Goal: Task Accomplishment & Management: Manage account settings

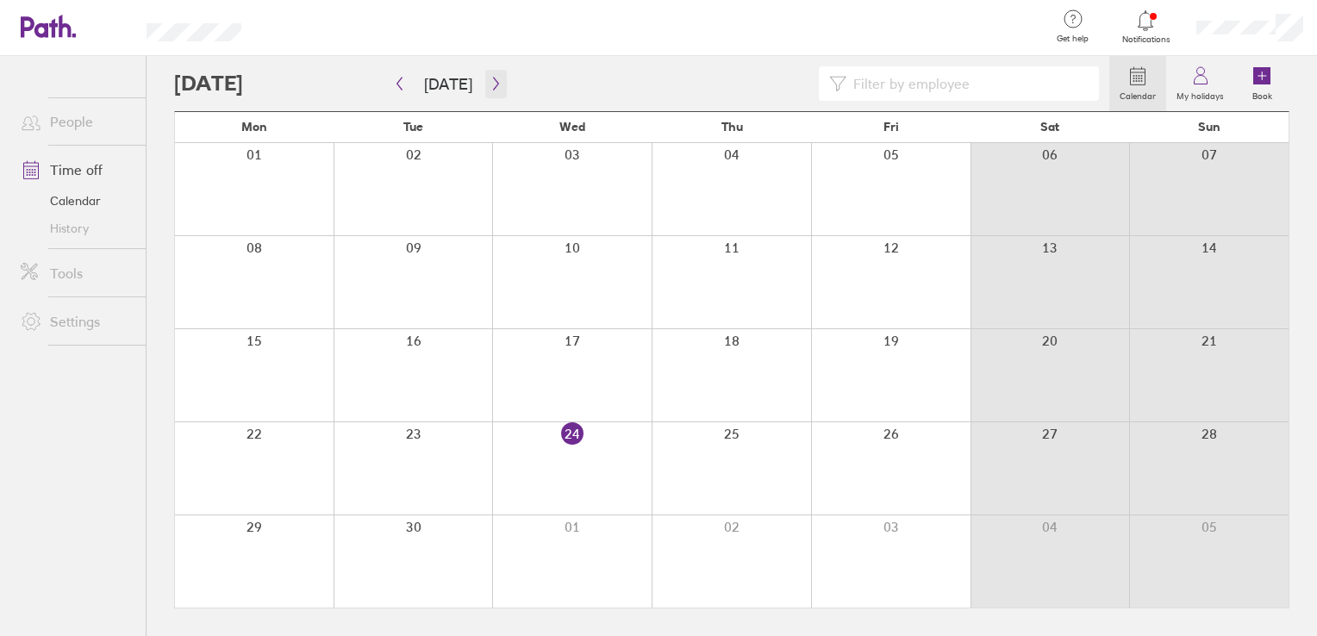
click at [489, 90] on button "button" at bounding box center [496, 84] width 22 height 28
click at [493, 84] on icon "button" at bounding box center [495, 84] width 5 height 13
click at [1267, 88] on label "Book" at bounding box center [1262, 94] width 41 height 16
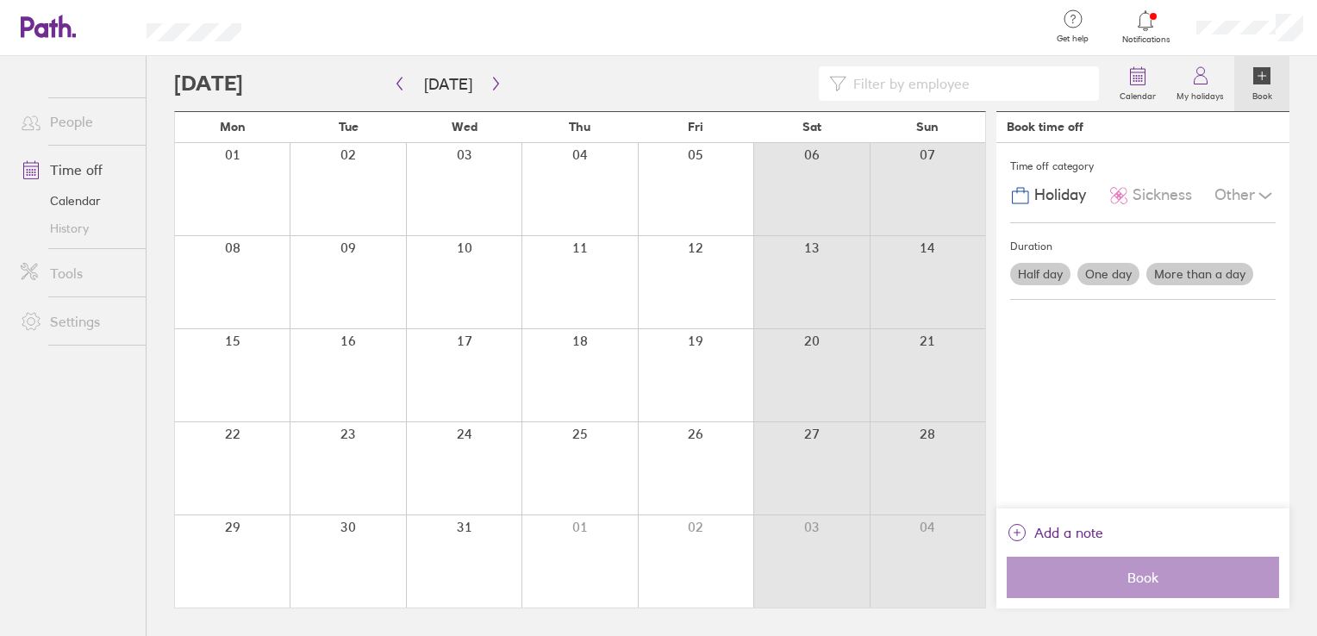
click at [1180, 277] on label "More than a day" at bounding box center [1199, 274] width 107 height 22
click at [0, 0] on input "More than a day" at bounding box center [0, 0] width 0 height 0
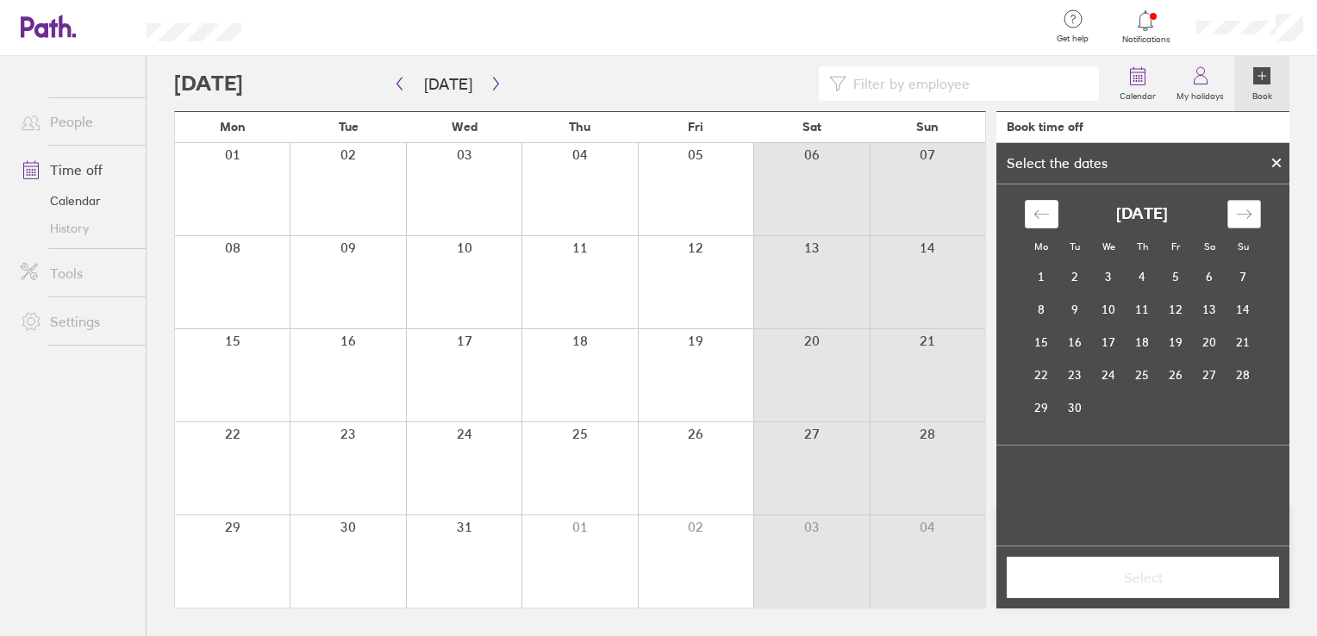
click at [1231, 219] on div "Move forward to switch to the next month." at bounding box center [1244, 214] width 34 height 28
click at [1232, 219] on div "Move forward to switch to the next month." at bounding box center [1244, 214] width 34 height 28
click at [1048, 371] on td "22" at bounding box center [1042, 374] width 34 height 33
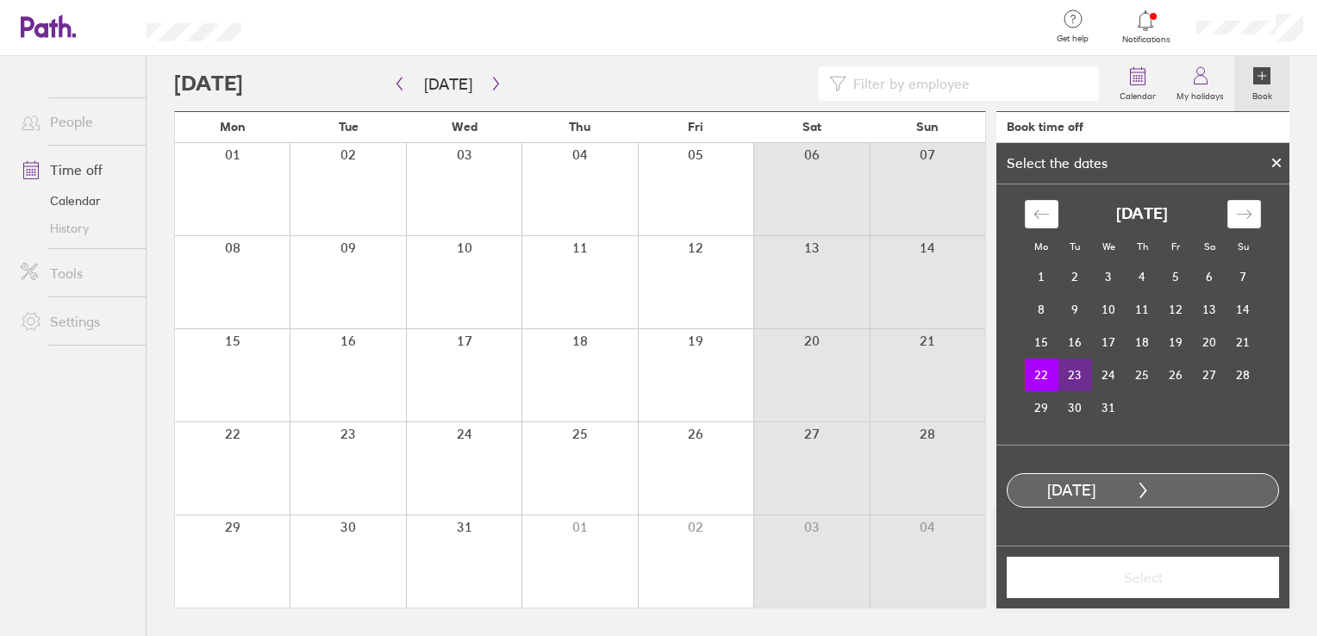
click at [1071, 374] on td "23" at bounding box center [1075, 374] width 34 height 33
click at [1125, 571] on span "Select" at bounding box center [1143, 578] width 248 height 16
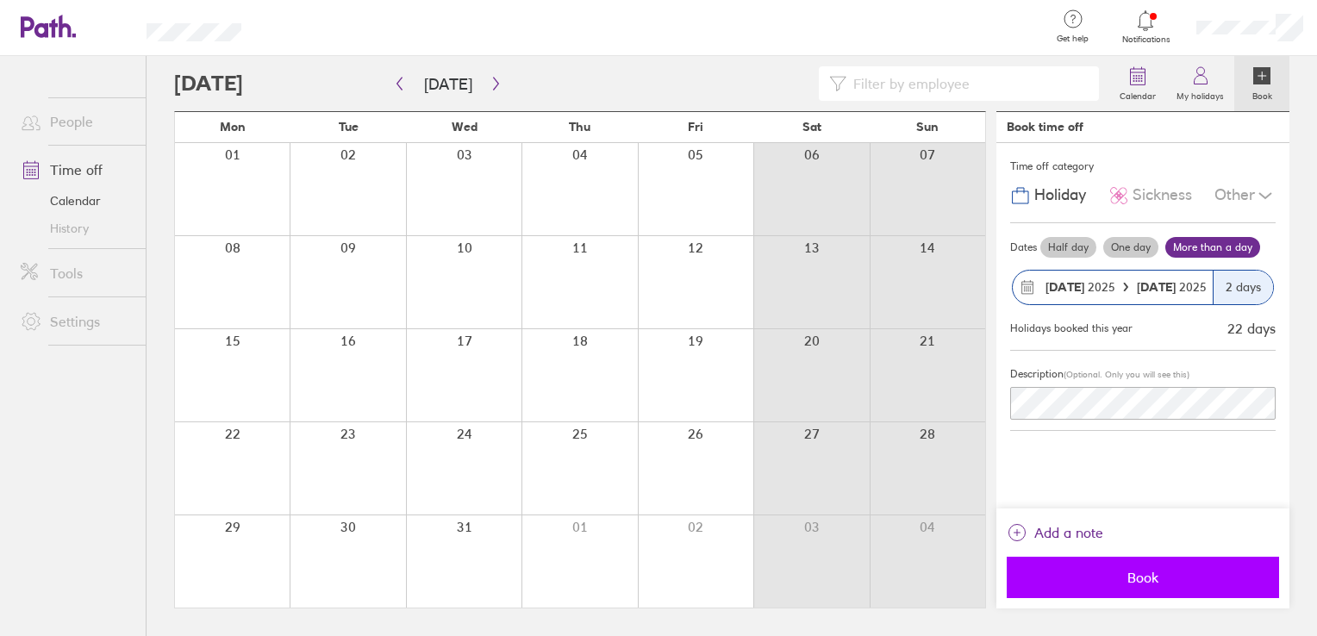
click at [1075, 585] on button "Book" at bounding box center [1142, 577] width 272 height 41
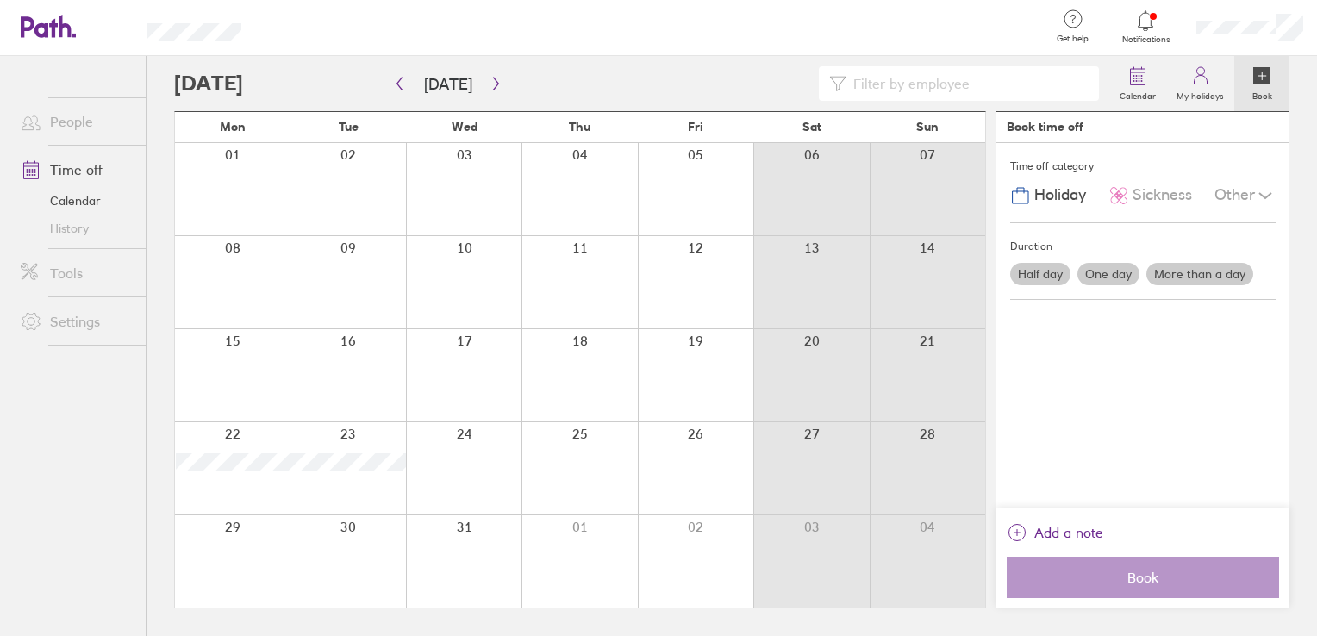
click at [676, 560] on div at bounding box center [695, 561] width 115 height 92
click at [1110, 276] on label "One day" at bounding box center [1108, 274] width 62 height 22
click at [0, 0] on input "One day" at bounding box center [0, 0] width 0 height 0
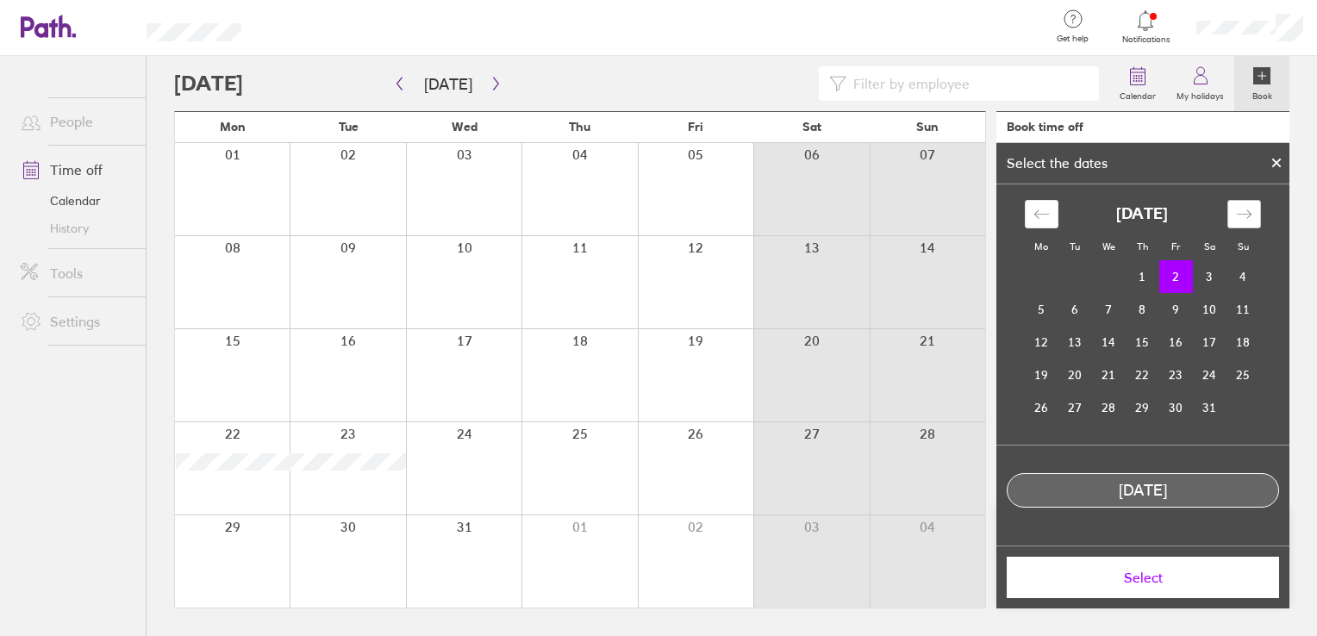
click at [1238, 212] on icon "Move forward to switch to the next month." at bounding box center [1244, 214] width 16 height 16
click at [1049, 219] on div "Move backward to switch to the previous month." at bounding box center [1042, 214] width 34 height 28
click at [1168, 278] on td "2" at bounding box center [1176, 276] width 34 height 33
click at [1055, 566] on button "Select" at bounding box center [1142, 577] width 272 height 41
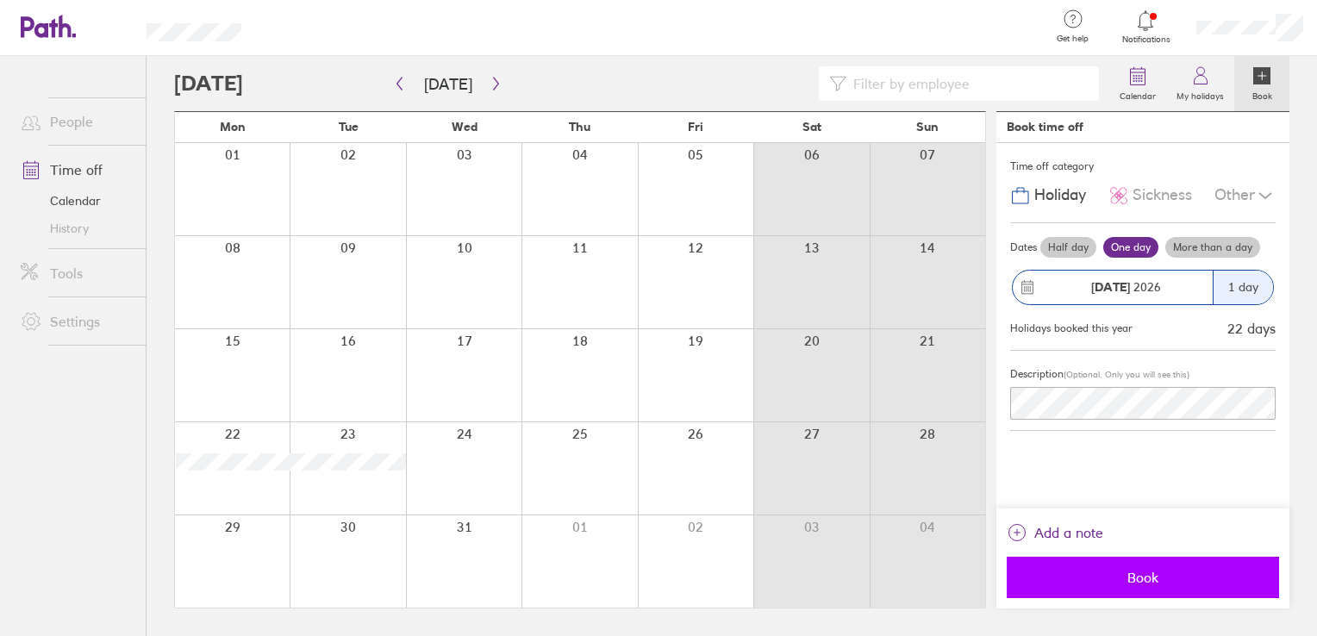
click at [1138, 581] on span "Book" at bounding box center [1143, 578] width 248 height 16
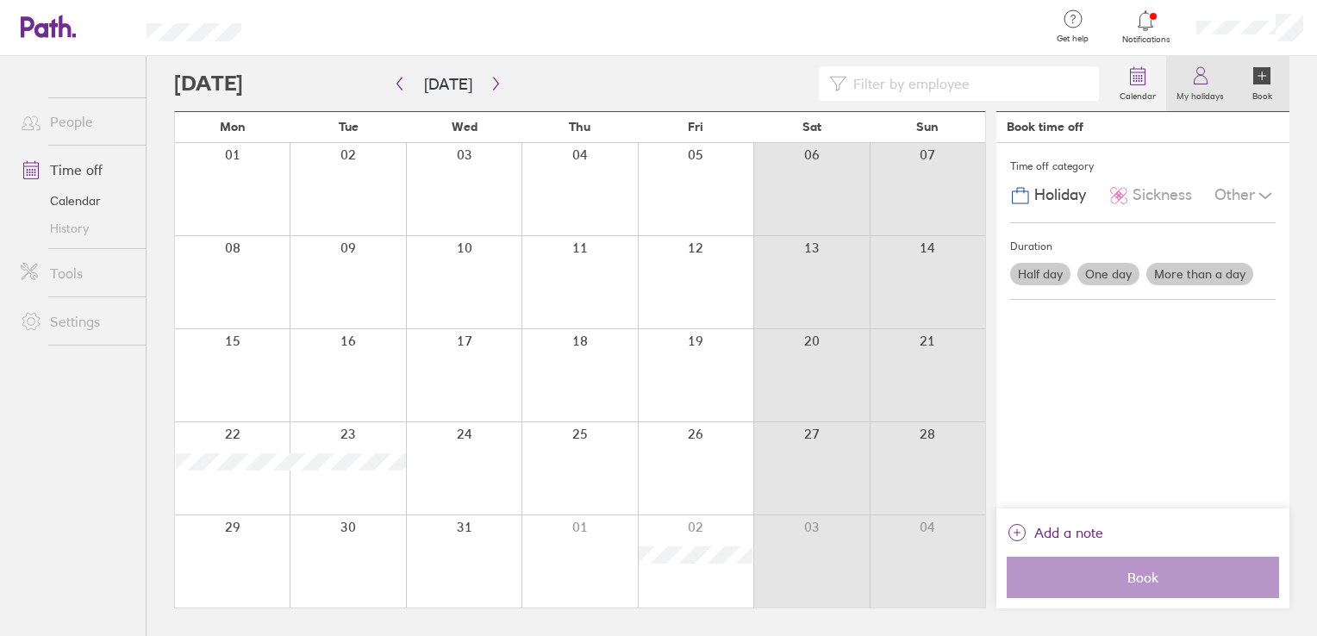
click at [1197, 84] on icon at bounding box center [1200, 75] width 21 height 21
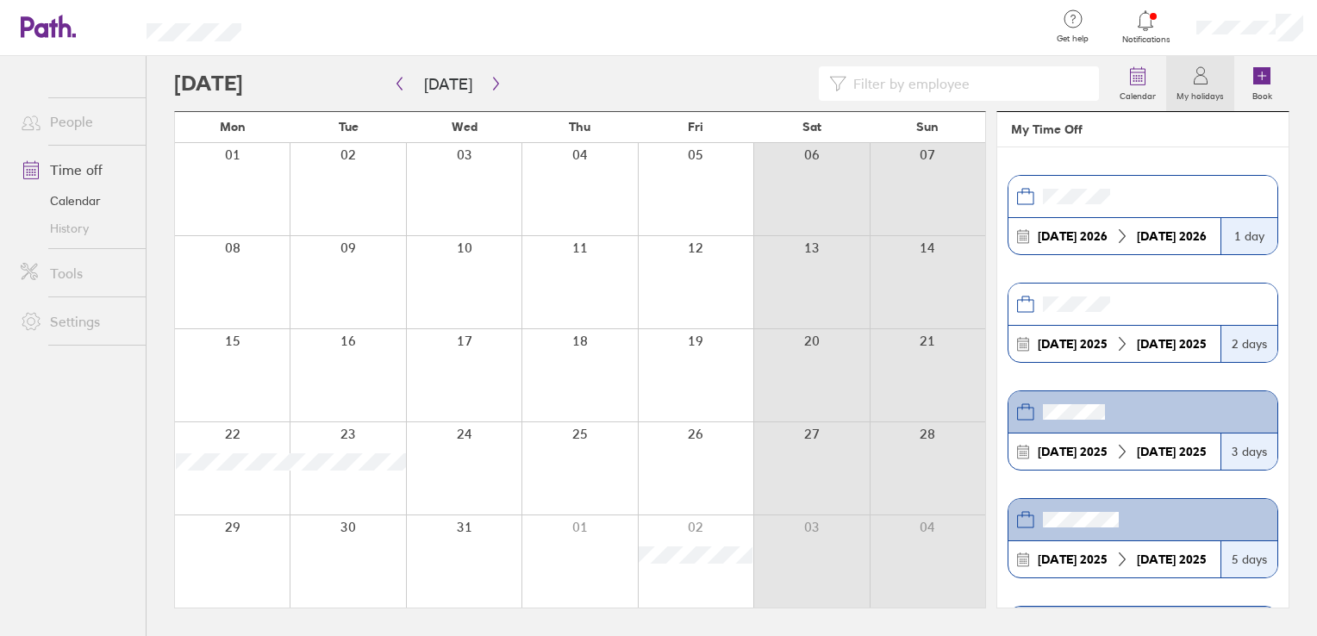
click at [78, 167] on link "Time off" at bounding box center [76, 170] width 139 height 34
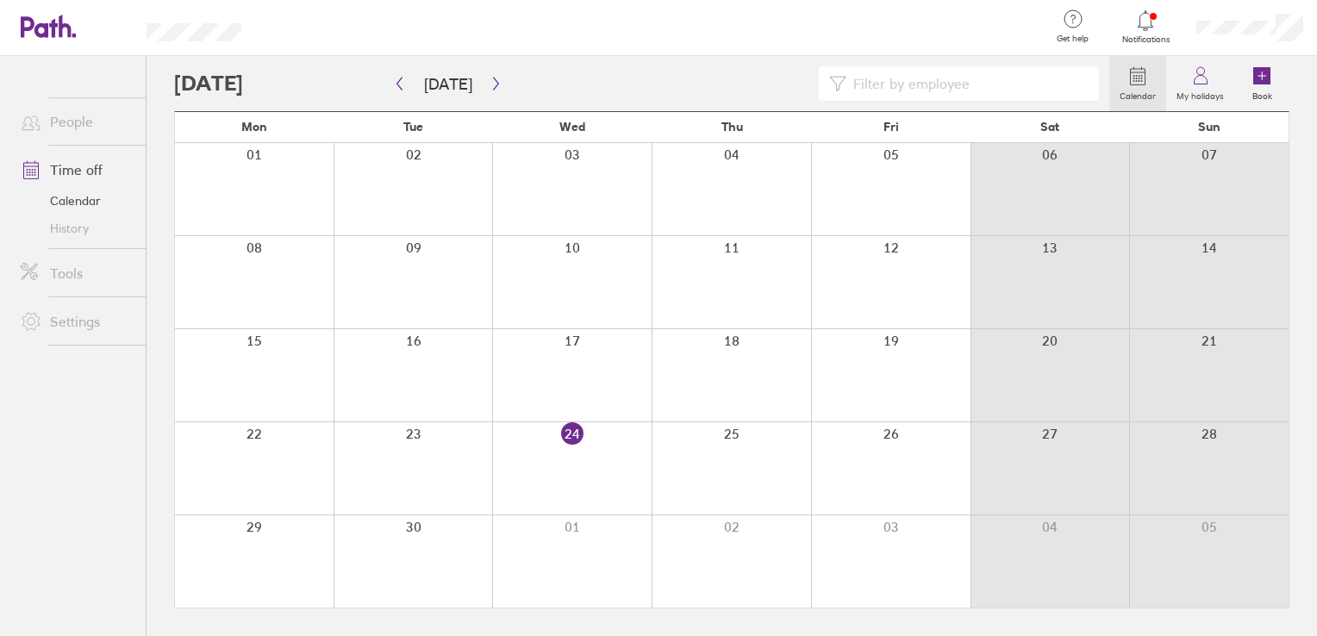
click at [1207, 34] on div at bounding box center [1249, 27] width 134 height 55
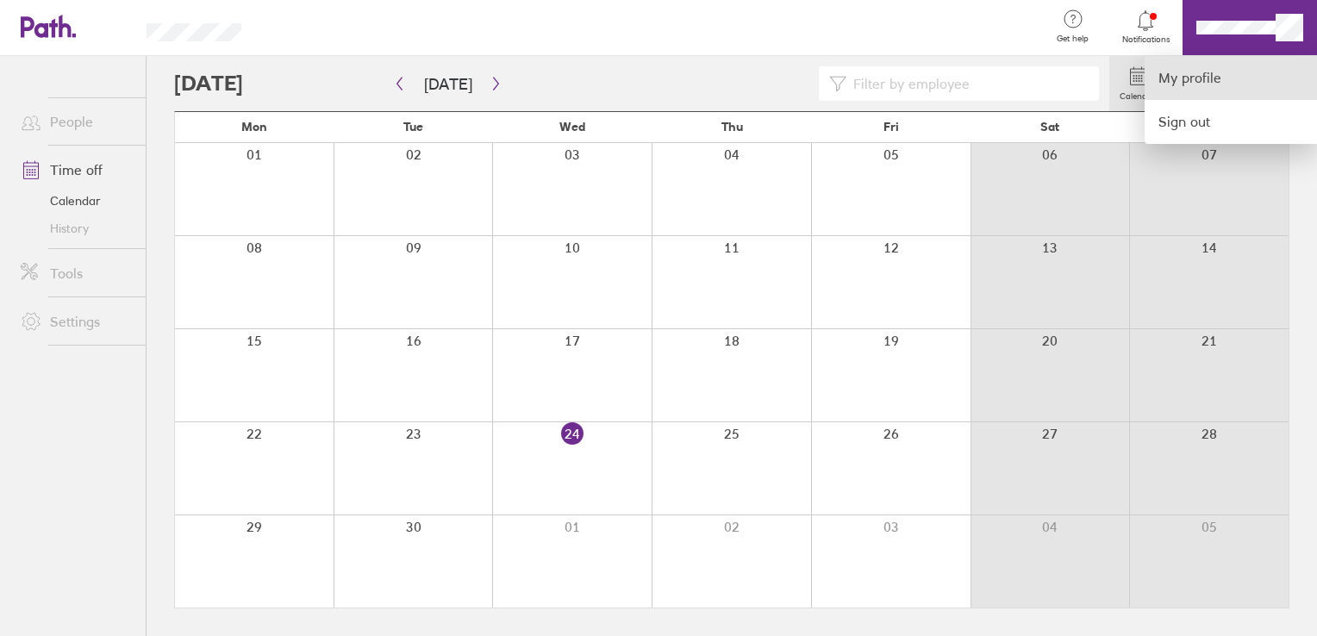
click at [1206, 76] on link "My profile" at bounding box center [1230, 78] width 172 height 44
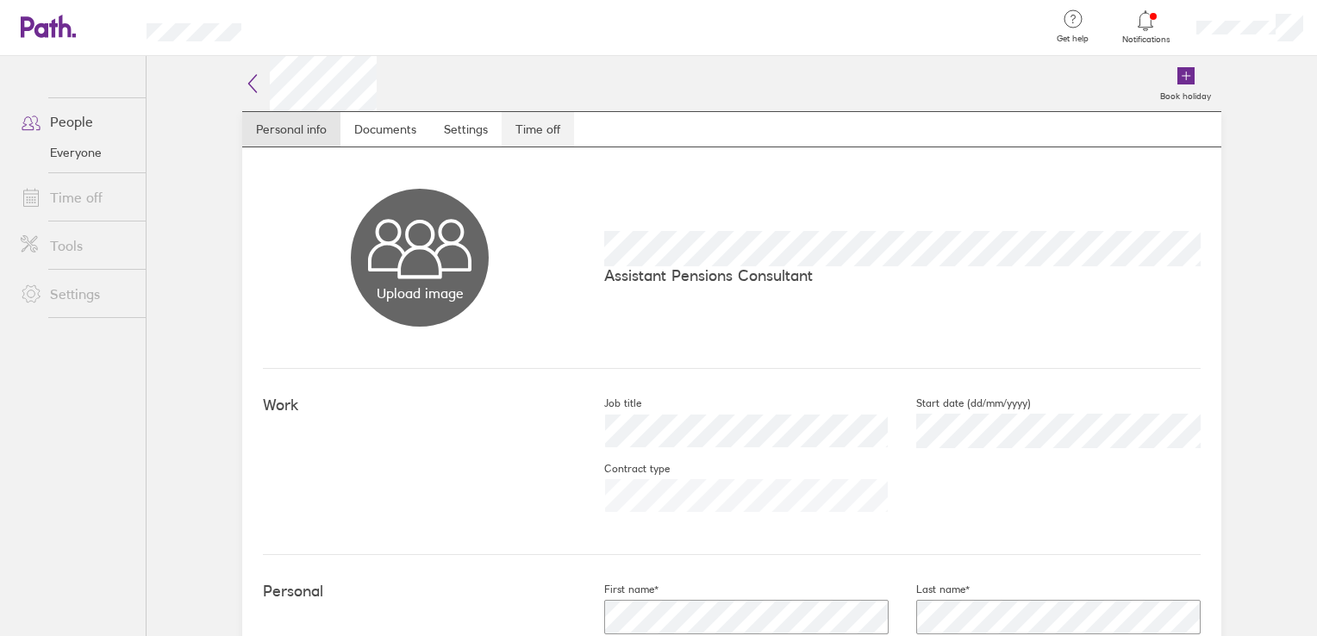
click at [520, 129] on link "Time off" at bounding box center [538, 129] width 72 height 34
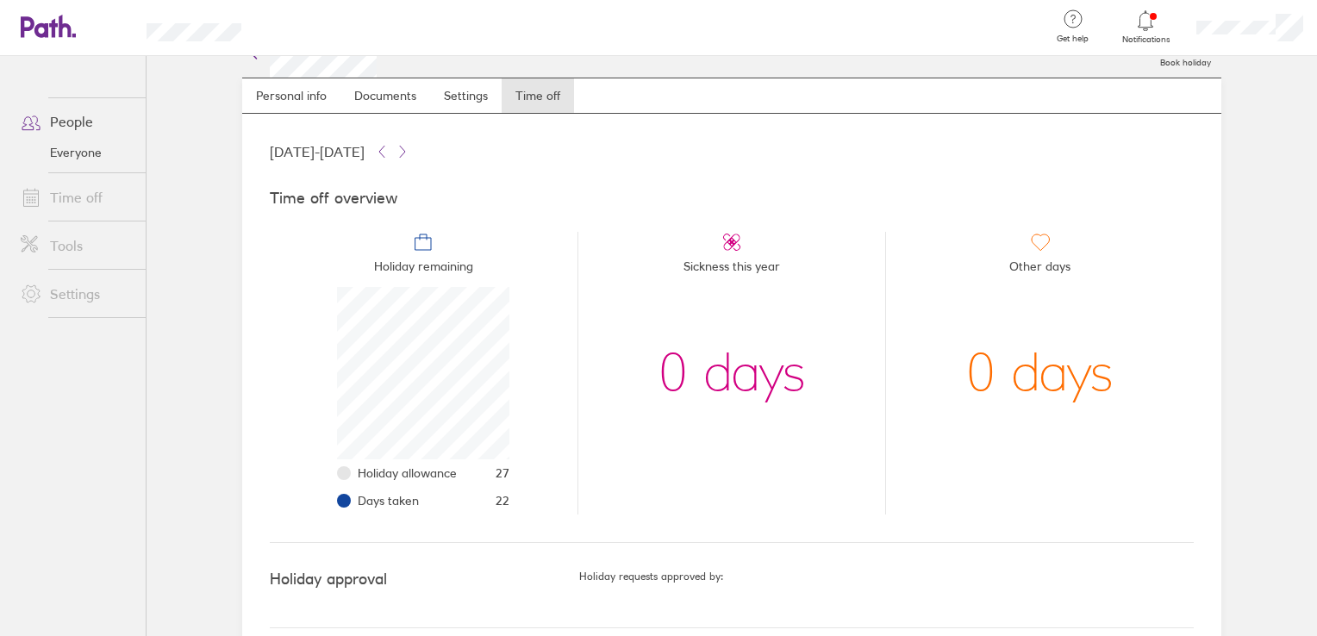
scroll to position [52, 0]
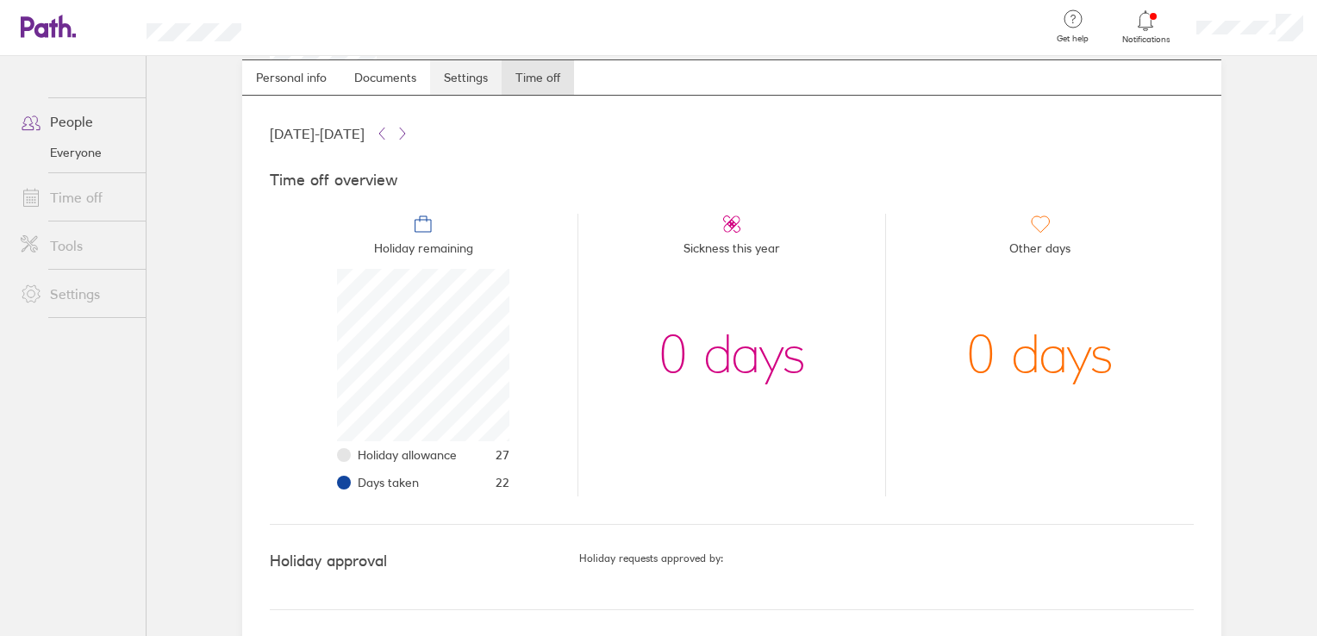
click at [433, 72] on link "Settings" at bounding box center [466, 77] width 72 height 34
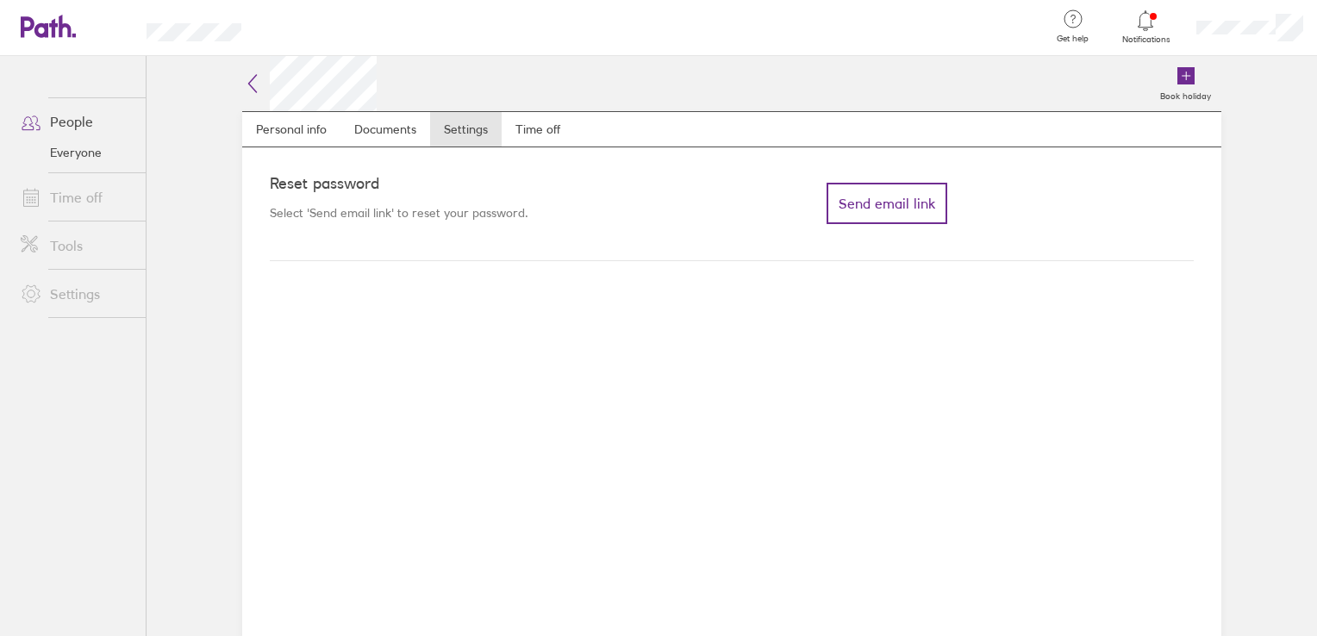
click at [392, 74] on div "Book holiday" at bounding box center [799, 83] width 844 height 55
click at [248, 81] on icon at bounding box center [252, 83] width 21 height 21
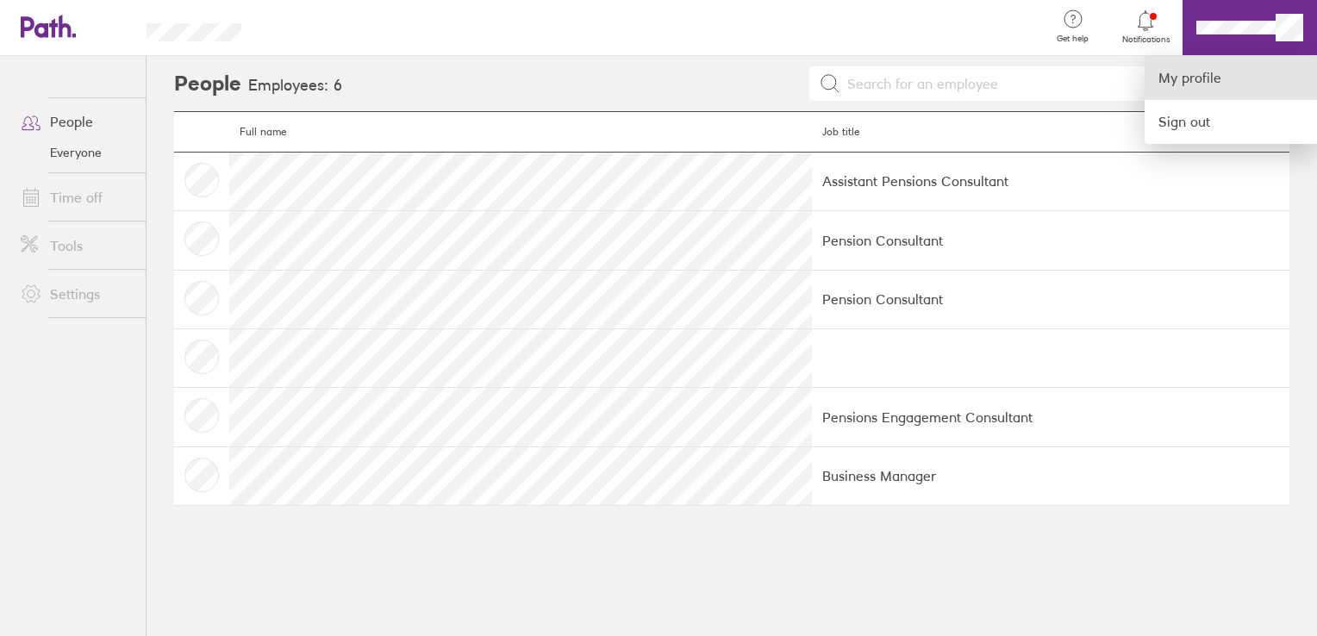
click at [1181, 87] on link "My profile" at bounding box center [1230, 78] width 172 height 44
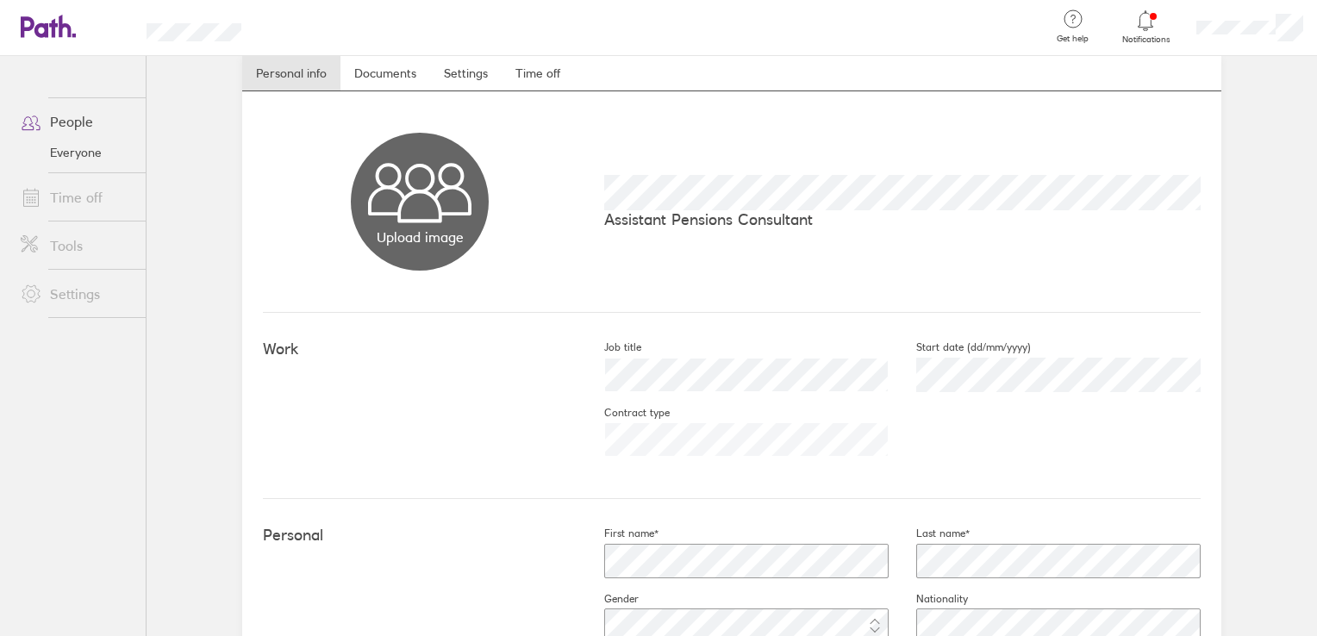
scroll to position [86, 0]
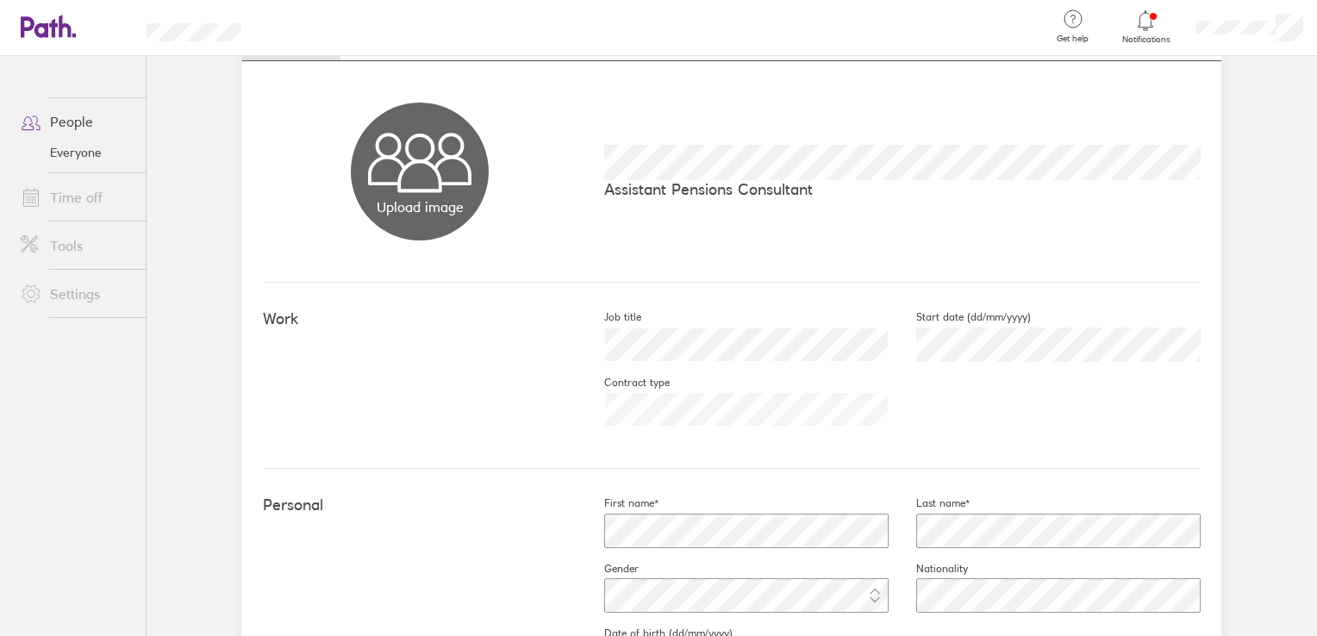
click at [685, 188] on p "Assistant Pensions Consultant" at bounding box center [902, 189] width 596 height 18
click at [720, 190] on p "Assistant Pensions Consultant" at bounding box center [902, 189] width 596 height 18
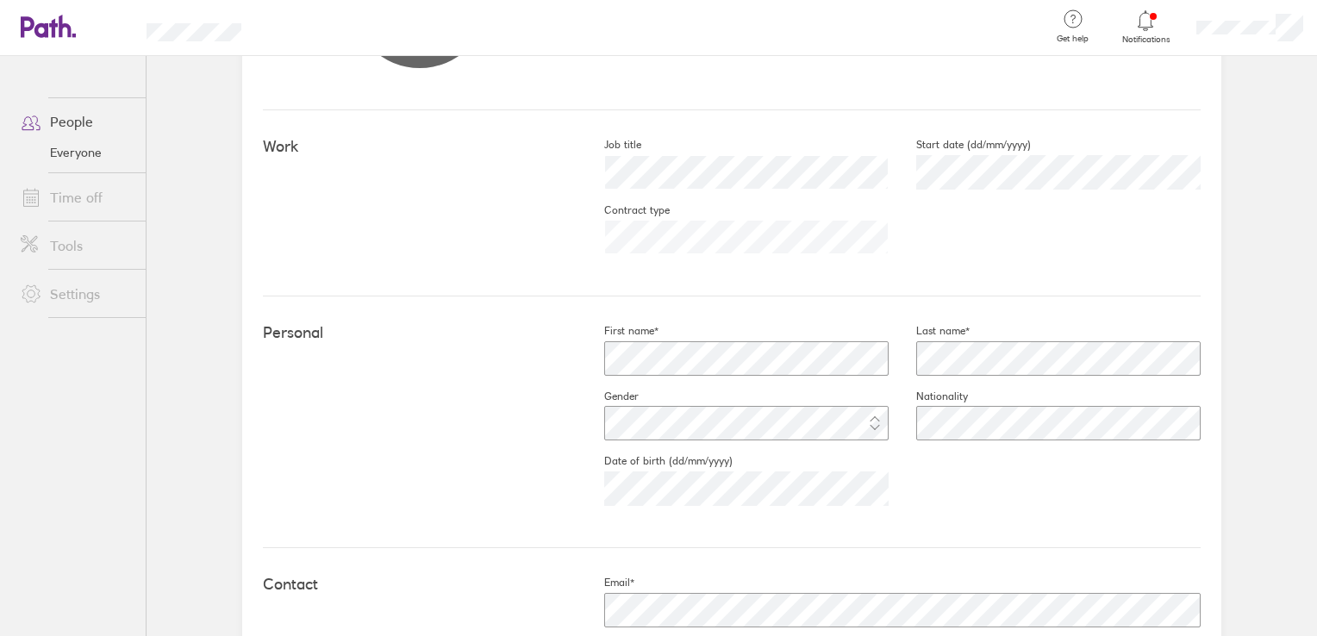
scroll to position [0, 0]
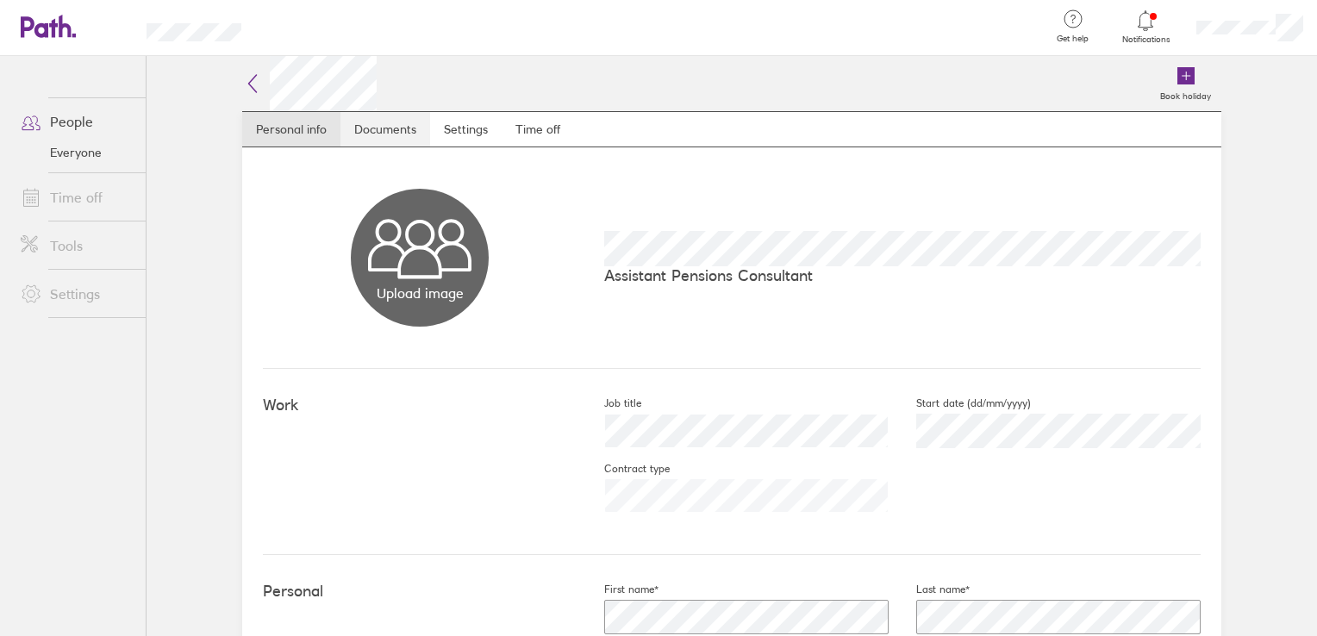
click at [359, 133] on link "Documents" at bounding box center [385, 129] width 90 height 34
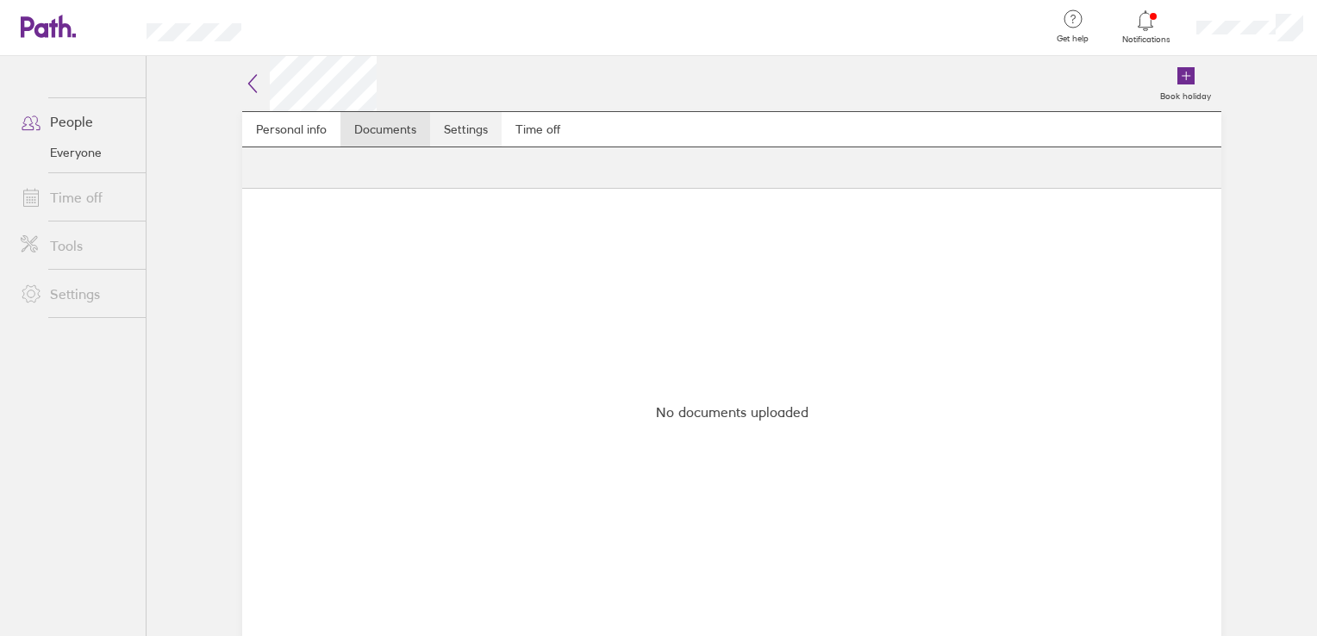
click at [452, 128] on link "Settings" at bounding box center [466, 129] width 72 height 34
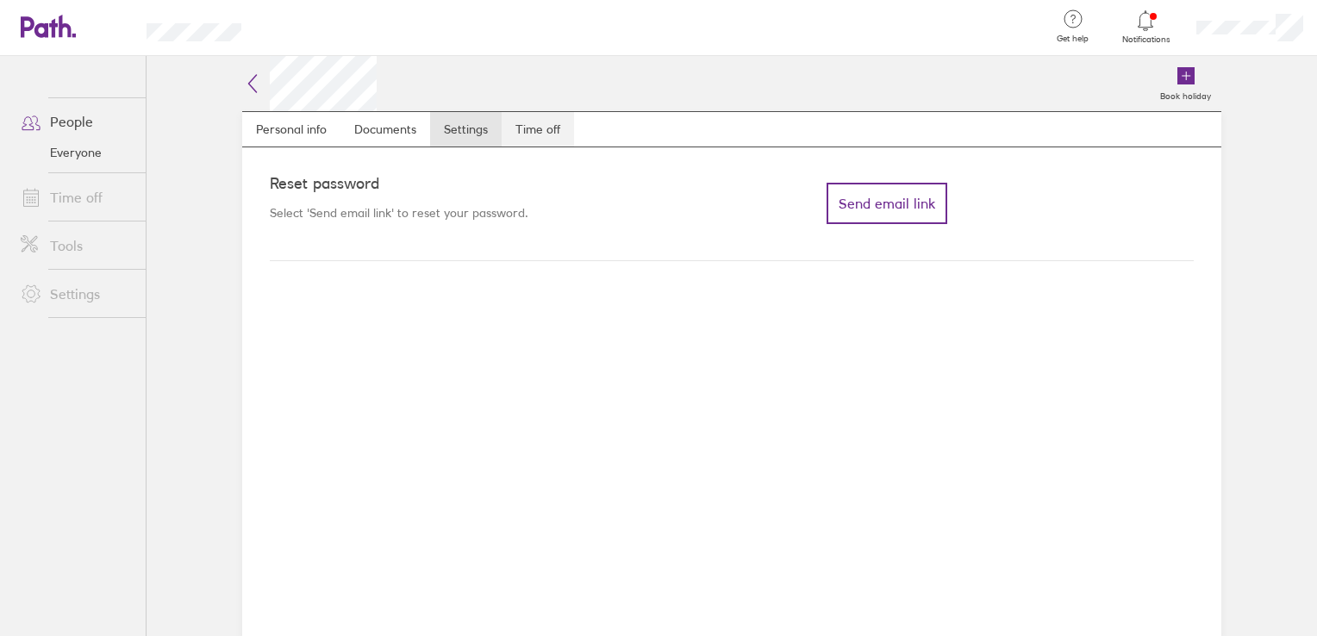
click at [550, 122] on link "Time off" at bounding box center [538, 129] width 72 height 34
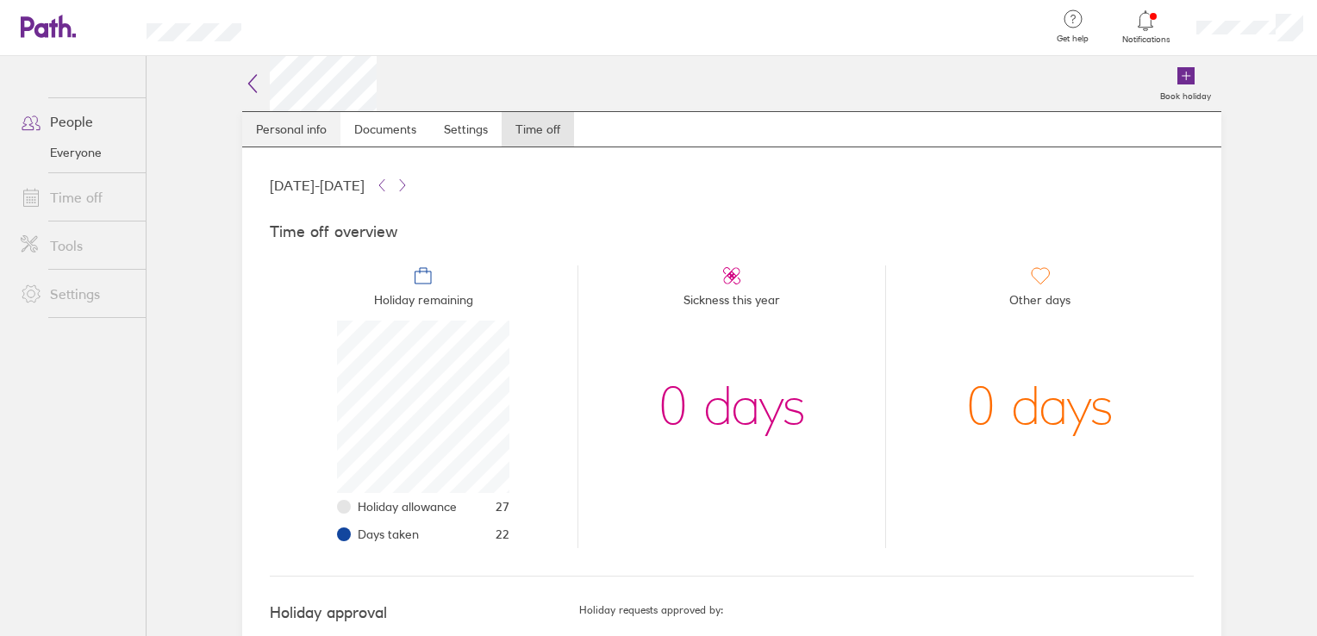
scroll to position [172, 172]
click at [292, 129] on link "Personal info" at bounding box center [291, 129] width 98 height 34
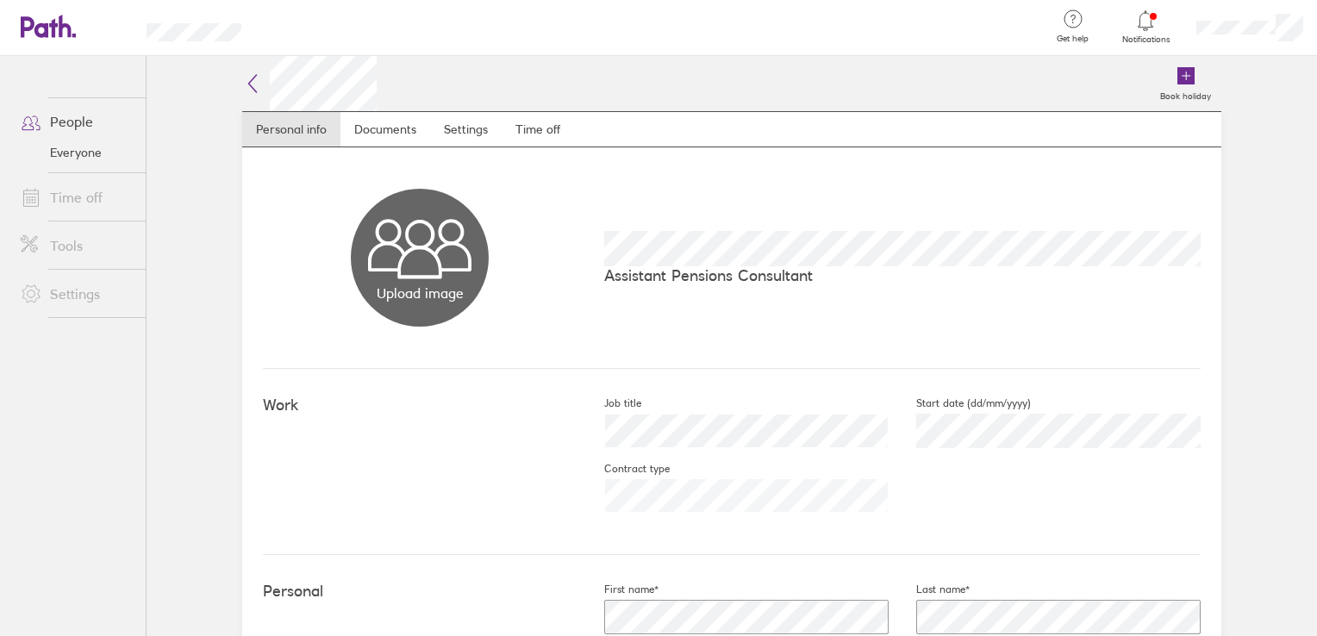
click at [656, 275] on p "Assistant Pensions Consultant" at bounding box center [902, 275] width 596 height 18
click at [664, 275] on p "Assistant Pensions Consultant" at bounding box center [902, 275] width 596 height 18
click at [1138, 36] on span "Notifications" at bounding box center [1146, 39] width 56 height 10
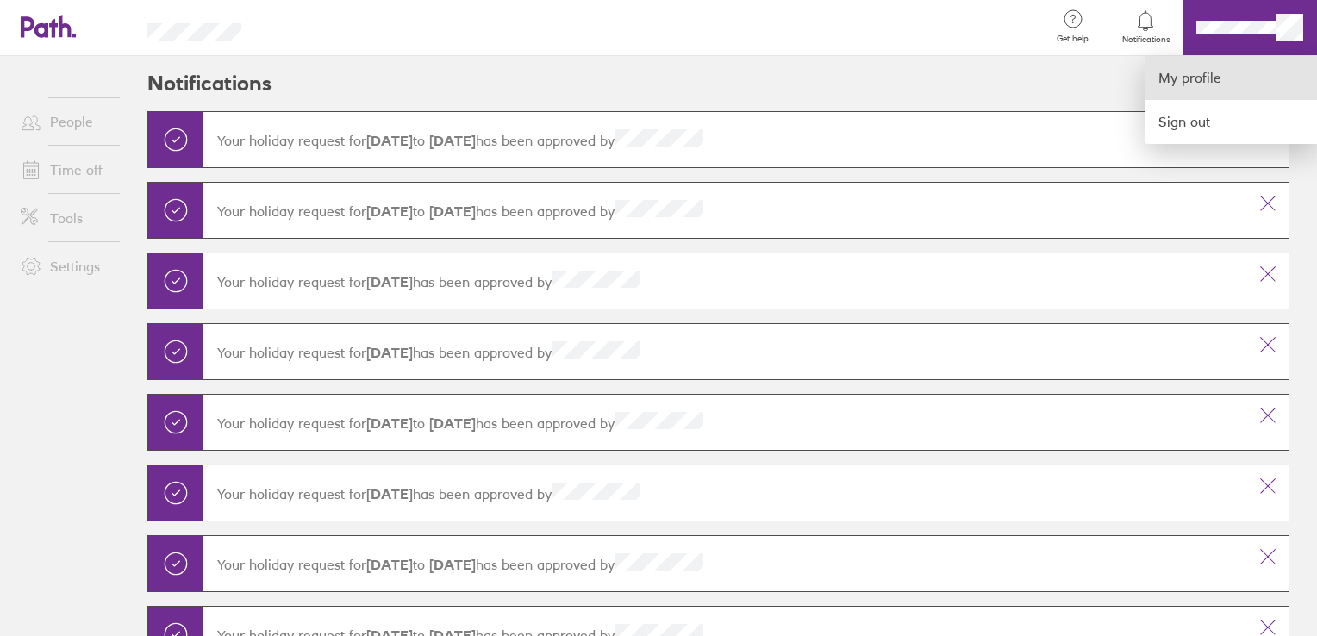
click at [1221, 81] on link "My profile" at bounding box center [1230, 78] width 172 height 44
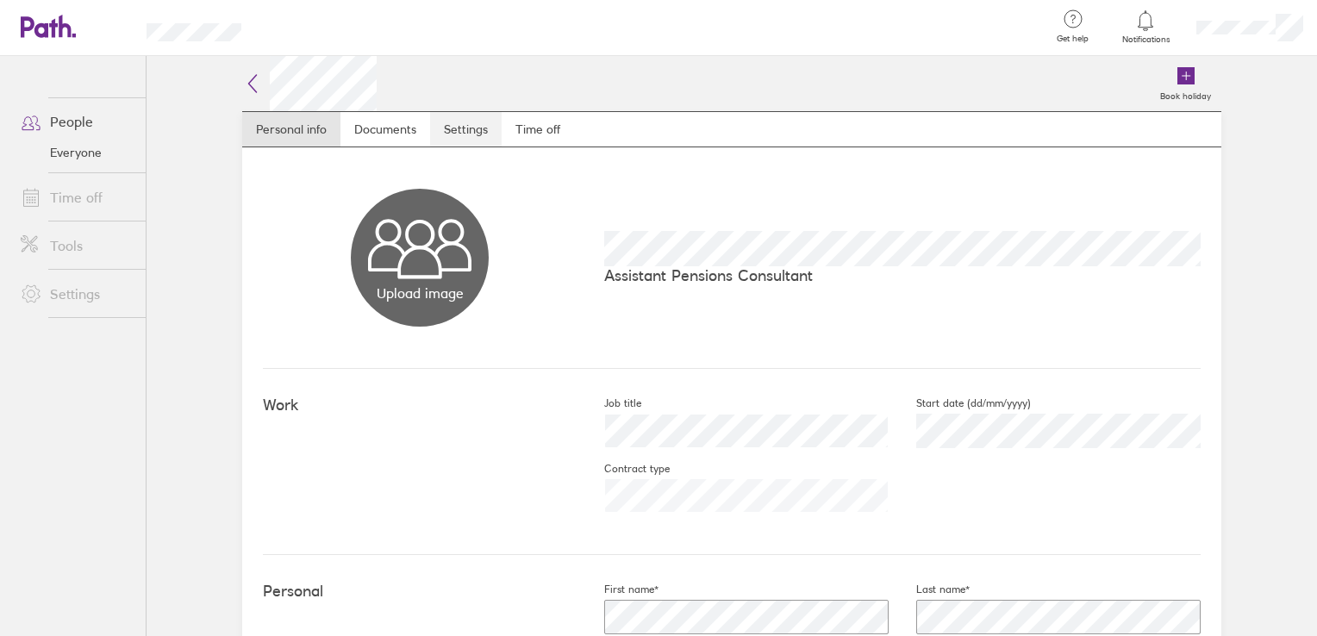
click at [476, 127] on link "Settings" at bounding box center [466, 129] width 72 height 34
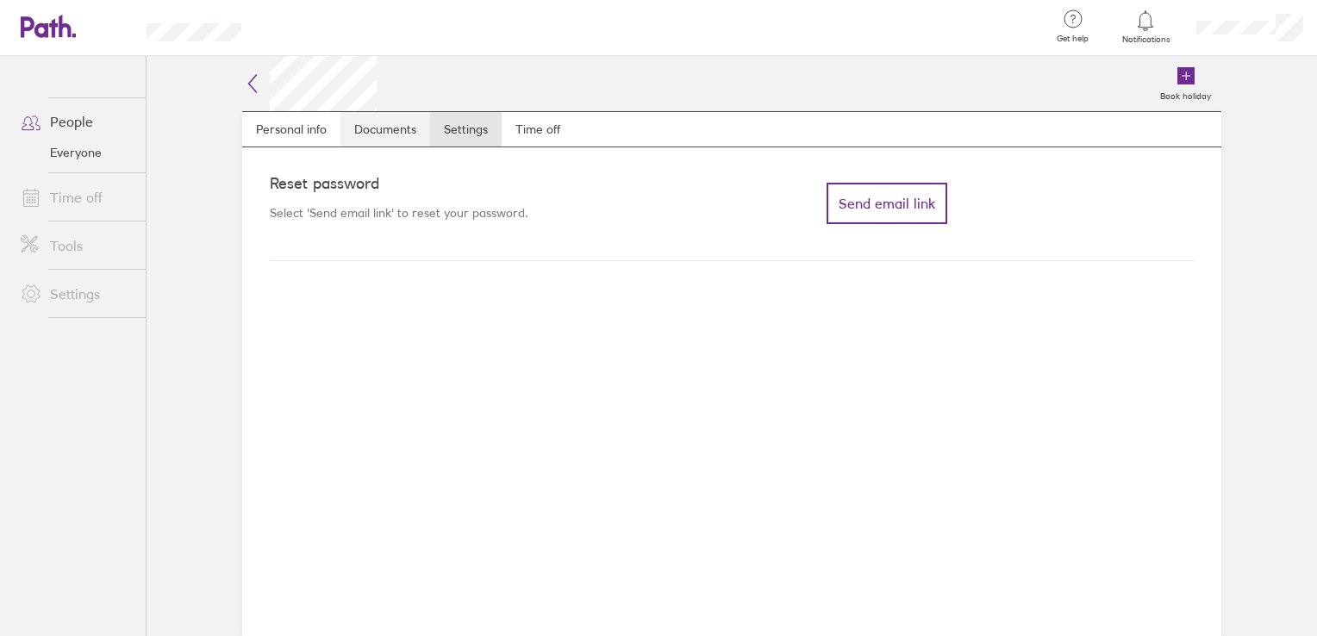
click at [397, 124] on link "Documents" at bounding box center [385, 129] width 90 height 34
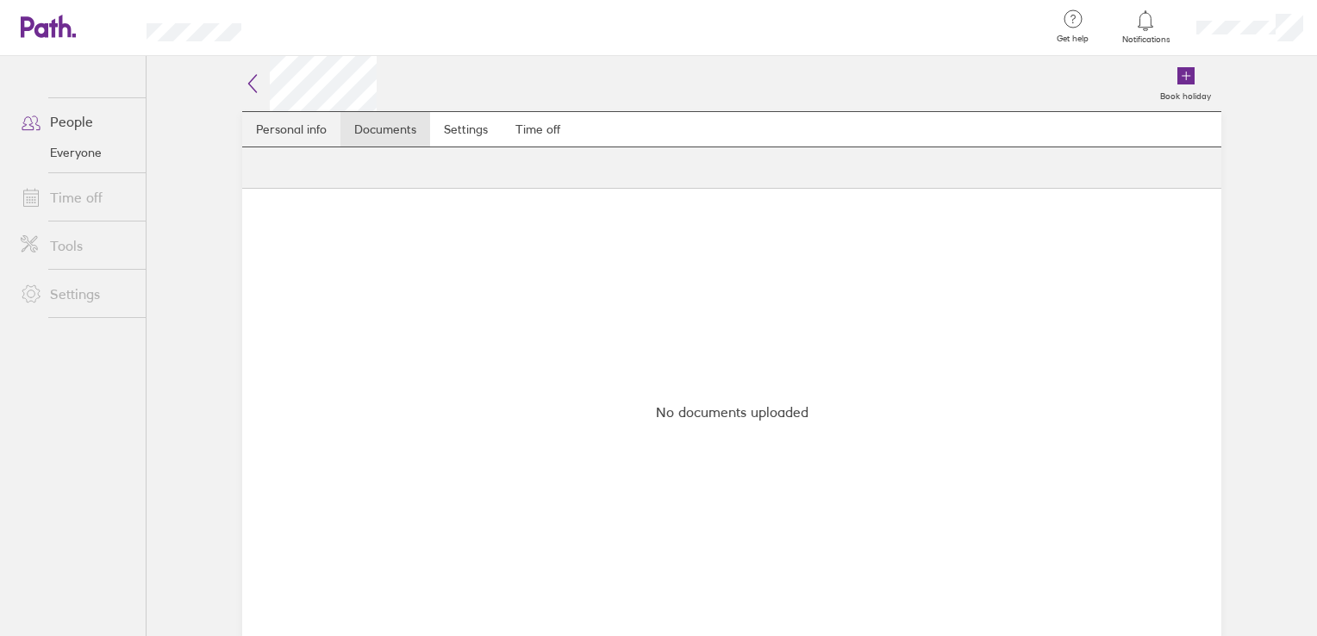
click at [281, 137] on link "Personal info" at bounding box center [291, 129] width 98 height 34
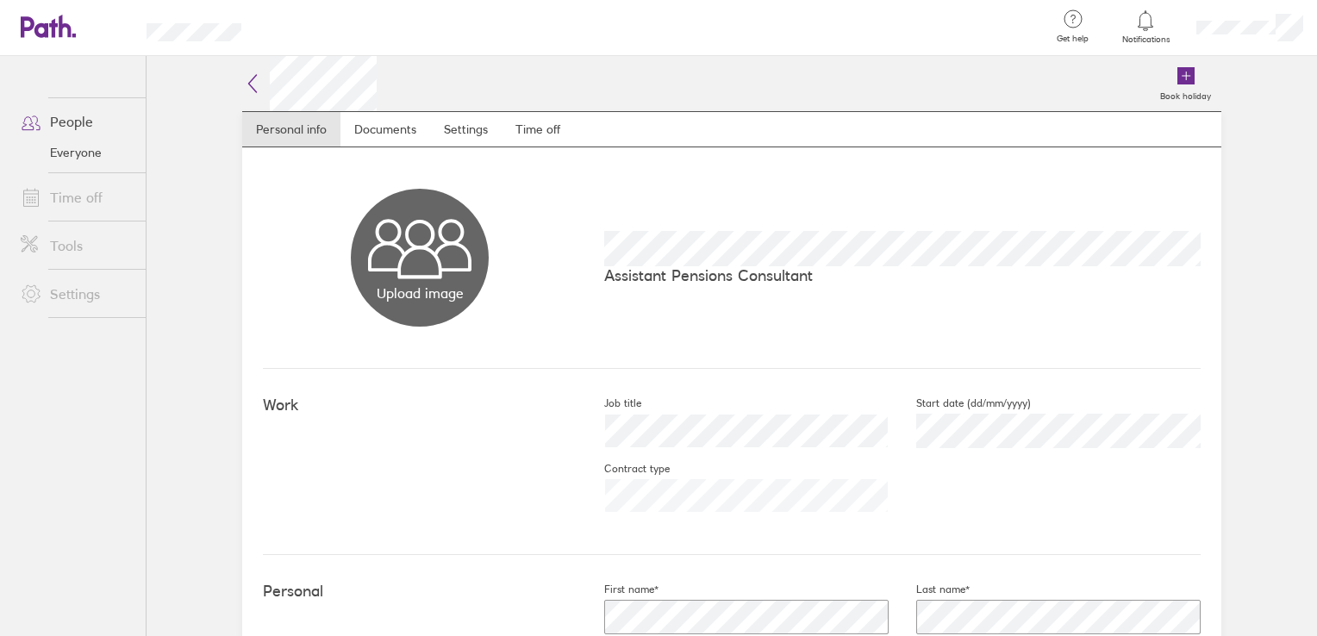
click at [688, 277] on p "Assistant Pensions Consultant" at bounding box center [902, 275] width 596 height 18
click at [402, 291] on button "Choose files" at bounding box center [420, 258] width 138 height 138
click at [1177, 84] on icon at bounding box center [1185, 75] width 17 height 17
